Goal: Task Accomplishment & Management: Complete application form

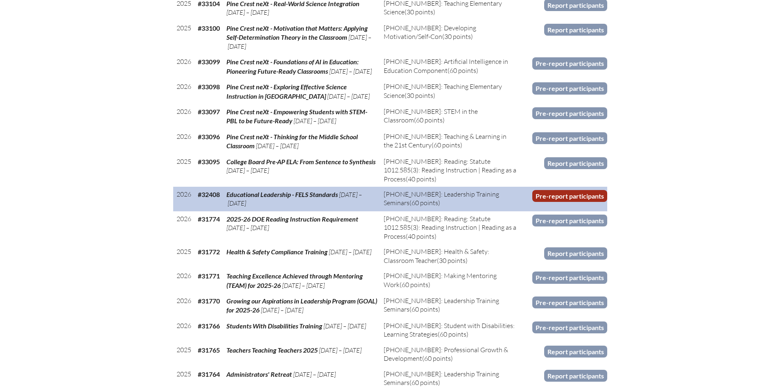
scroll to position [532, 0]
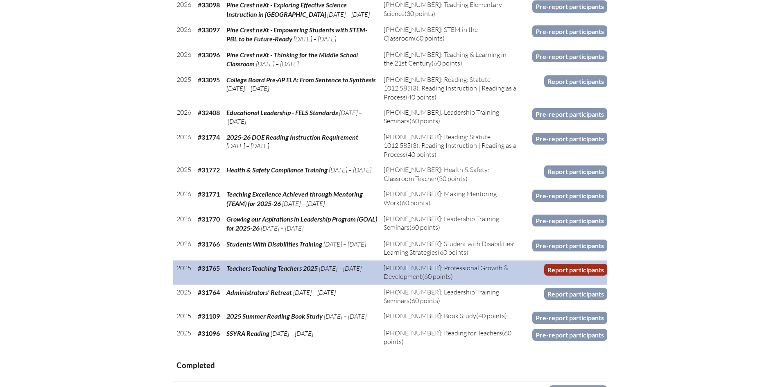
click at [569, 275] on link "Report participants" at bounding box center [575, 270] width 63 height 12
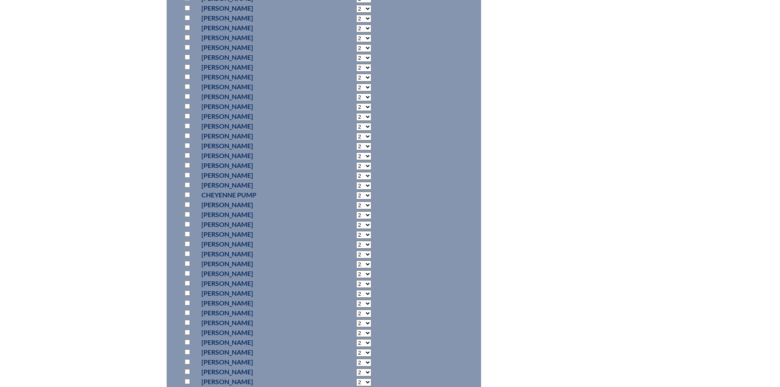
scroll to position [6315, 0]
click at [189, 304] on input "checkbox" at bounding box center [187, 306] width 5 height 5
checkbox input "true"
click at [356, 307] on select "2 3 4 5 6 7 8 9 10 11 12 13 14 15 16 17 18 19 20 21 22 23" at bounding box center [363, 308] width 15 height 8
select select "6"
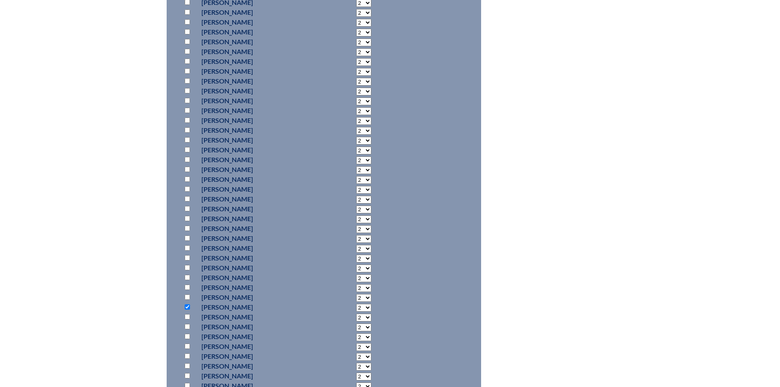
click at [356, 304] on select "2 3 4 5 6 7 8 9 10 11 12 13 14 15 16 17 18 19 20 21 22 23" at bounding box center [363, 308] width 15 height 8
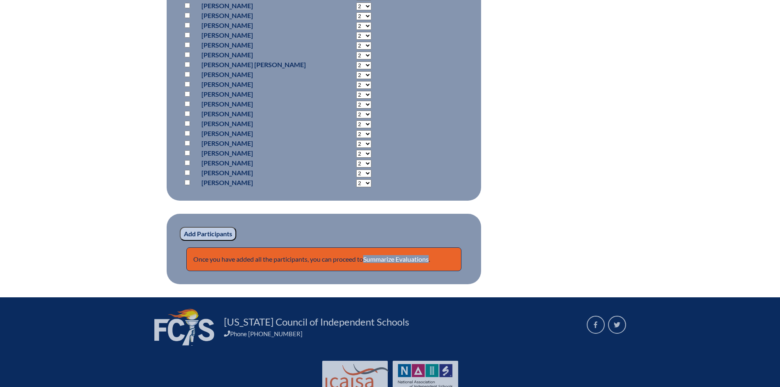
click at [210, 233] on input "Add Participants" at bounding box center [208, 234] width 56 height 14
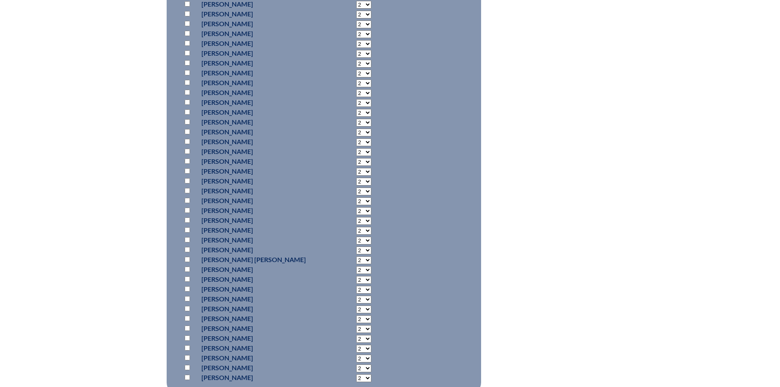
scroll to position [6329, 0]
drag, startPoint x: 187, startPoint y: 146, endPoint x: 264, endPoint y: 149, distance: 76.6
click at [187, 147] on input "checkbox" at bounding box center [187, 149] width 5 height 5
checkbox input "true"
click at [356, 147] on select "2 3 4 5 6 7 8 9 10 11 12 13 14 15 16 17 18 19 20 21 22 23" at bounding box center [363, 151] width 15 height 8
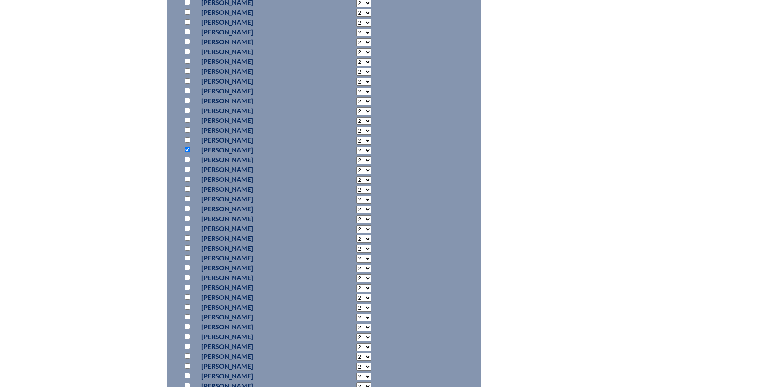
select select "6"
click at [356, 147] on select "2 3 4 5 6 7 8 9 10 11 12 13 14 15 16 17 18 19 20 21 22 23" at bounding box center [363, 151] width 15 height 8
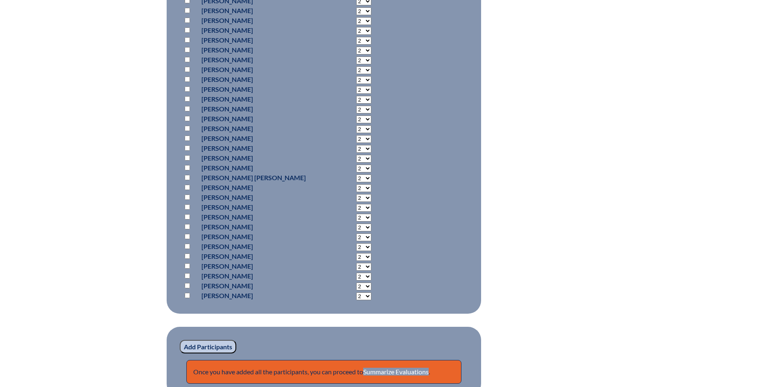
click at [196, 346] on input "Add Participants" at bounding box center [208, 347] width 56 height 14
